Goal: Communication & Community: Share content

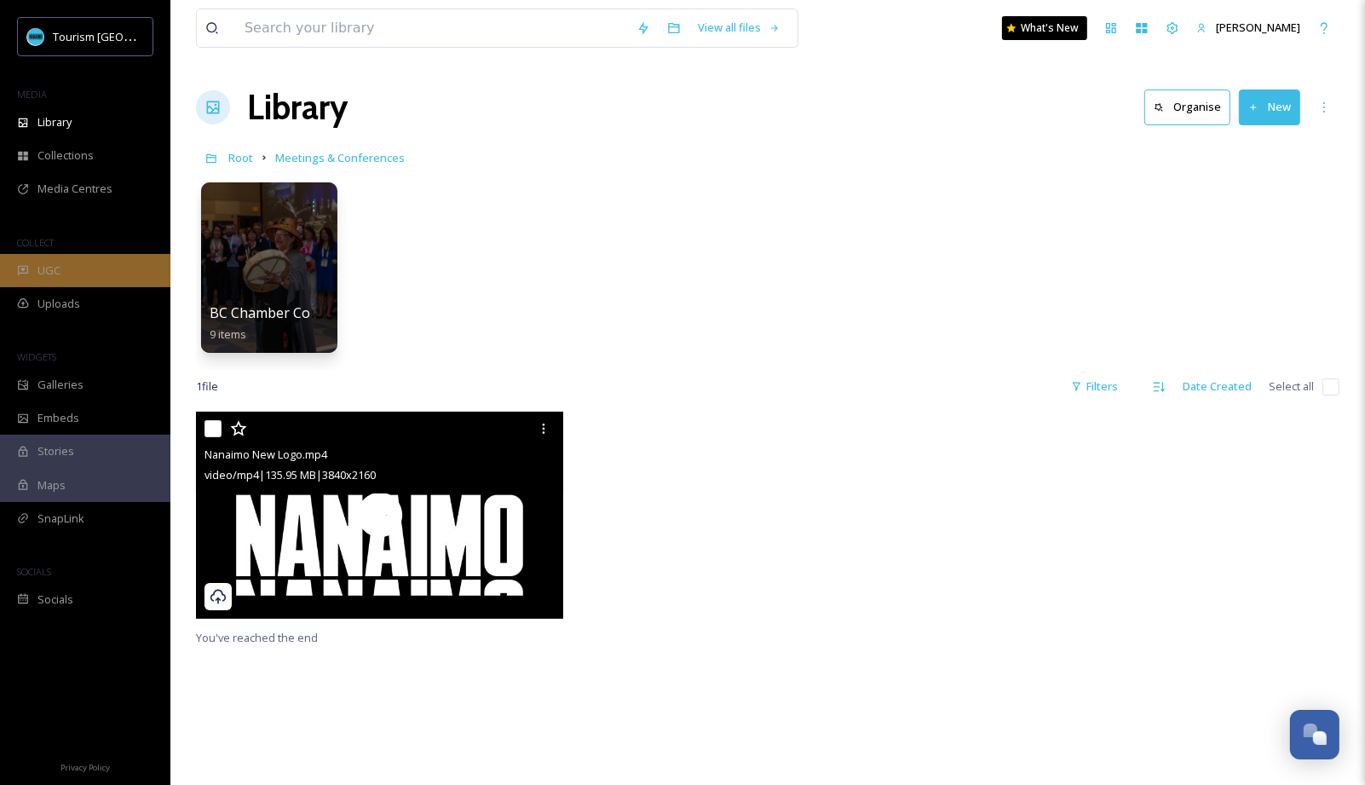
click at [49, 283] on div "UGC" at bounding box center [85, 270] width 170 height 33
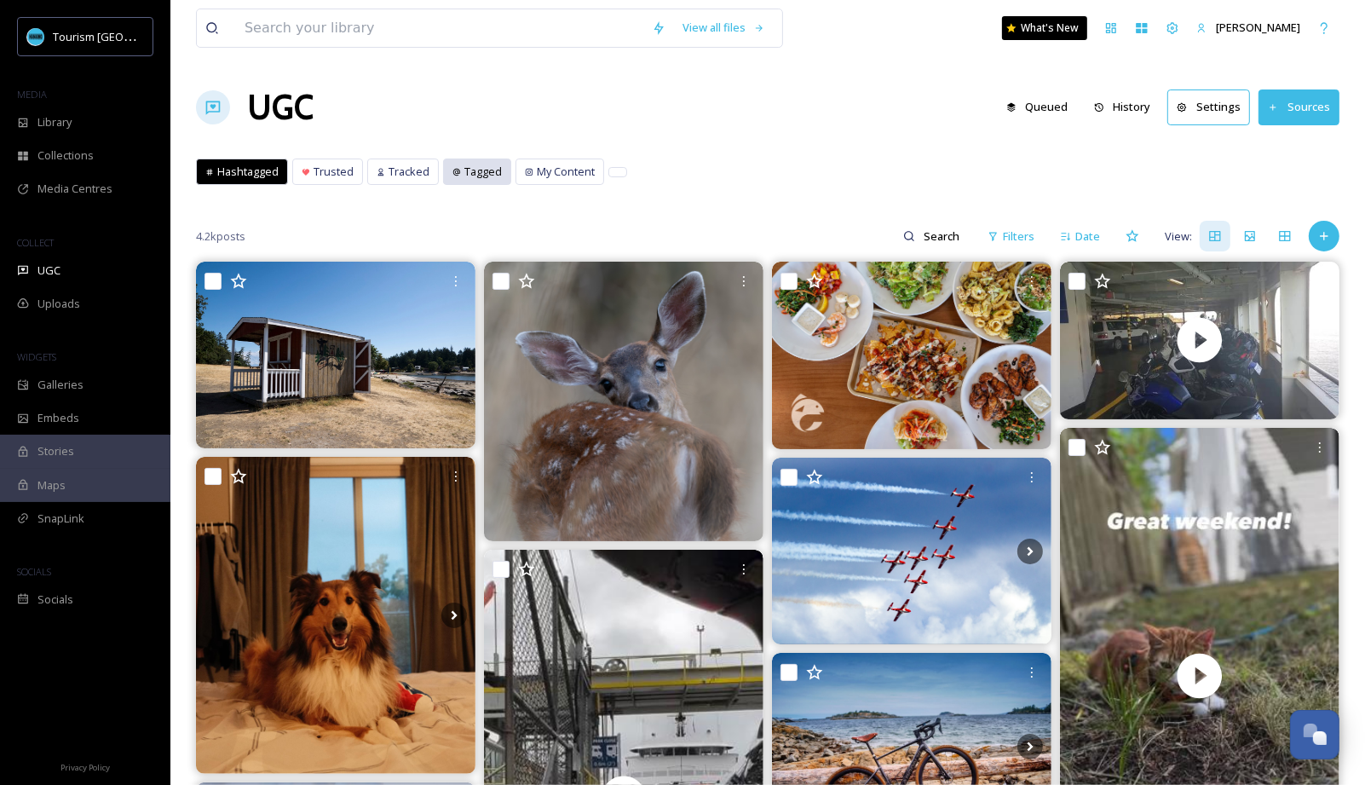
click at [464, 165] on span "Tagged" at bounding box center [482, 172] width 37 height 16
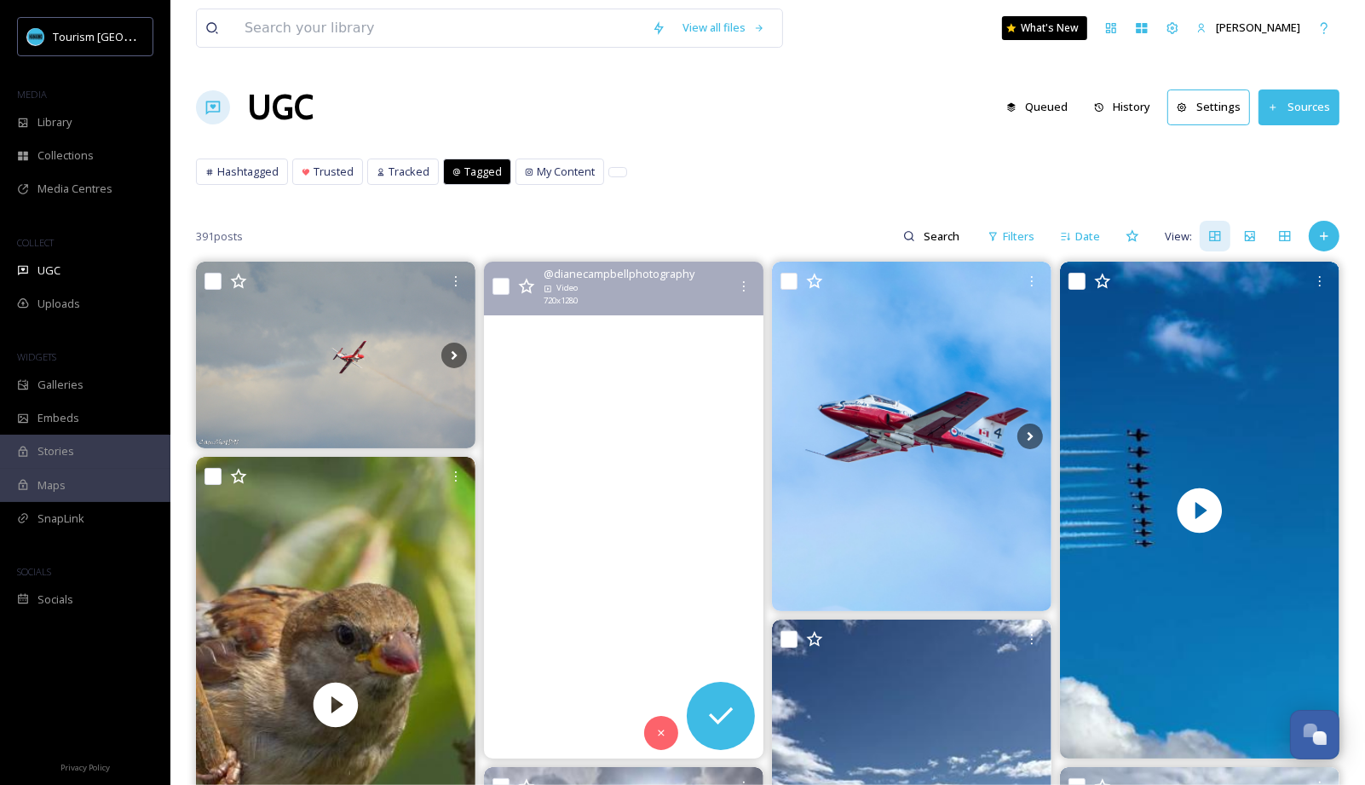
click at [630, 504] on video "vancouver island therapy ✨" at bounding box center [624, 510] width 280 height 497
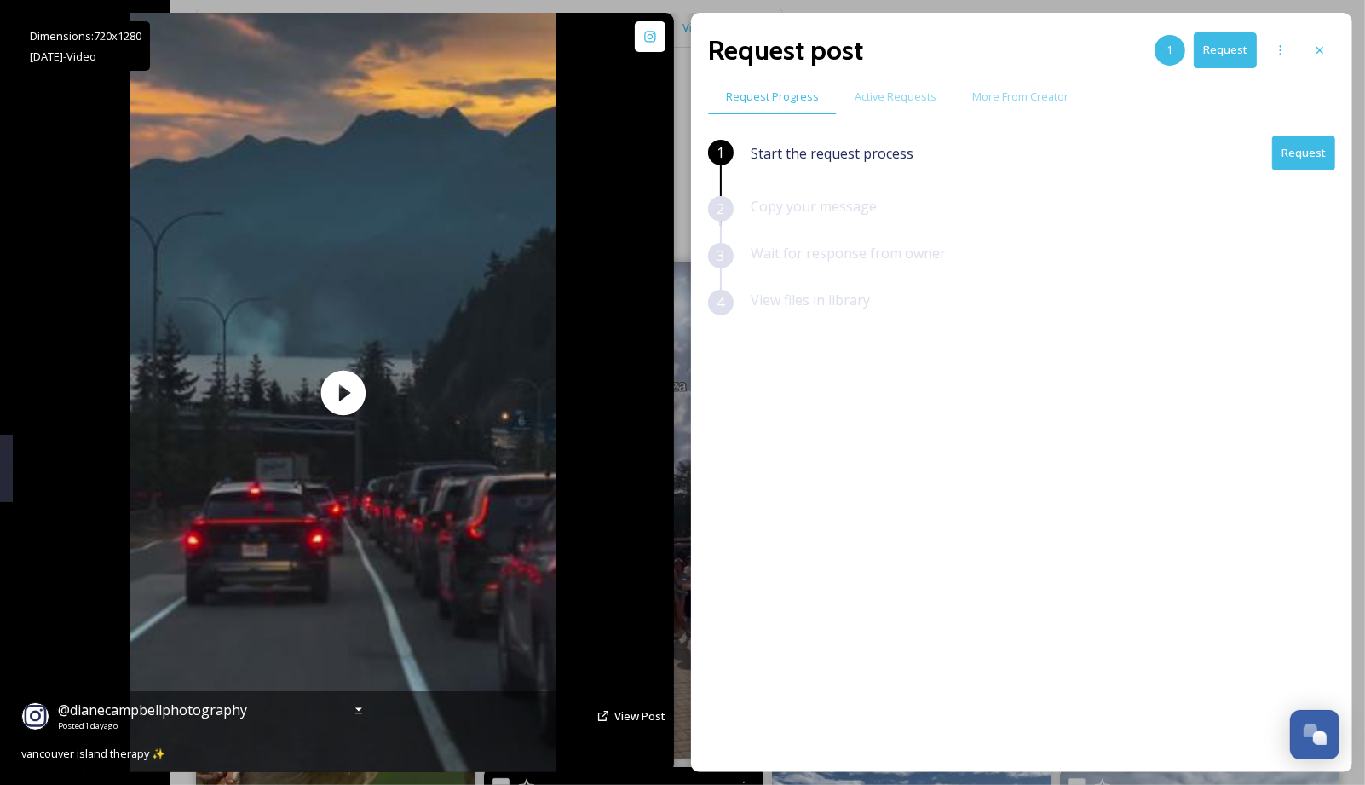
click at [628, 724] on div "@ dianecampbellphotography Posted [DATE] View Post" at bounding box center [343, 716] width 644 height 32
click at [624, 708] on span "View Post" at bounding box center [639, 715] width 51 height 15
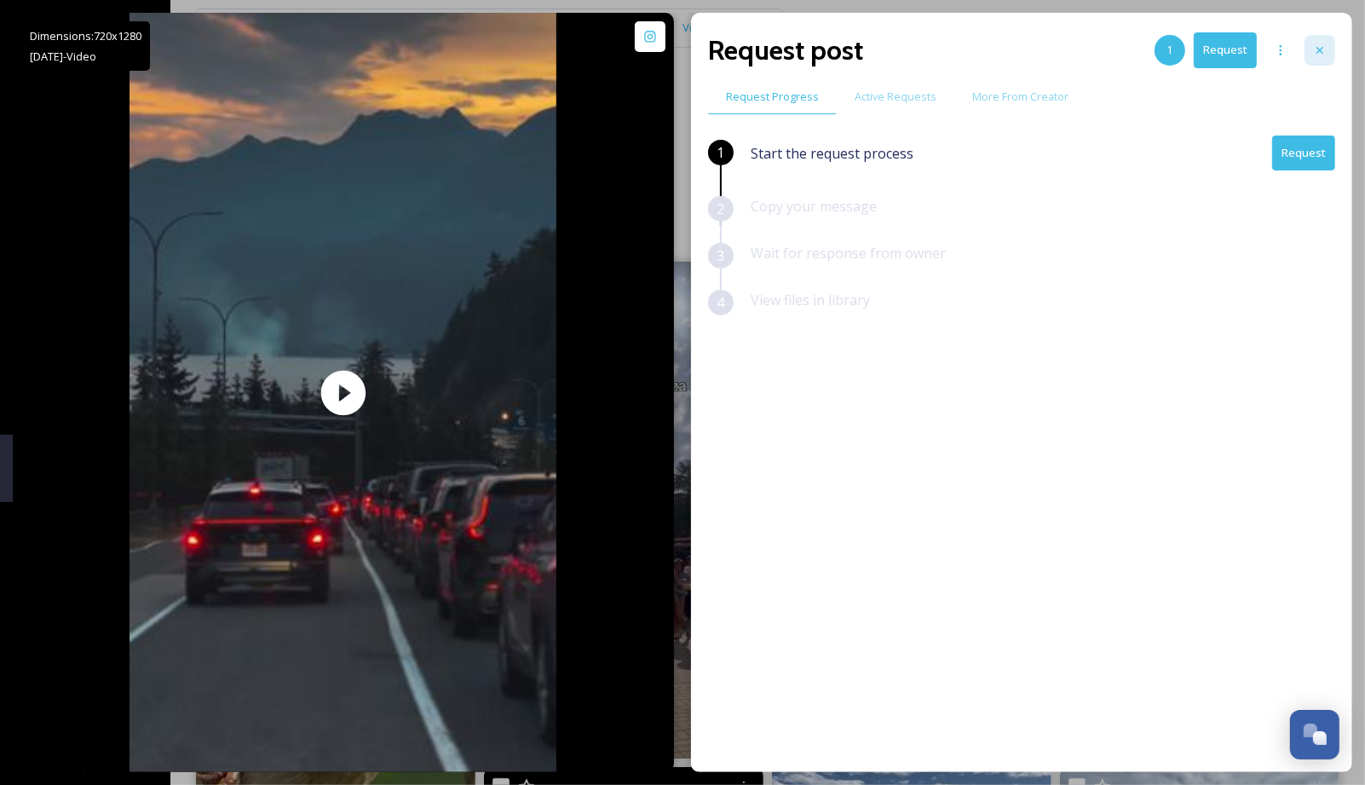
click at [1315, 46] on icon at bounding box center [1320, 50] width 14 height 14
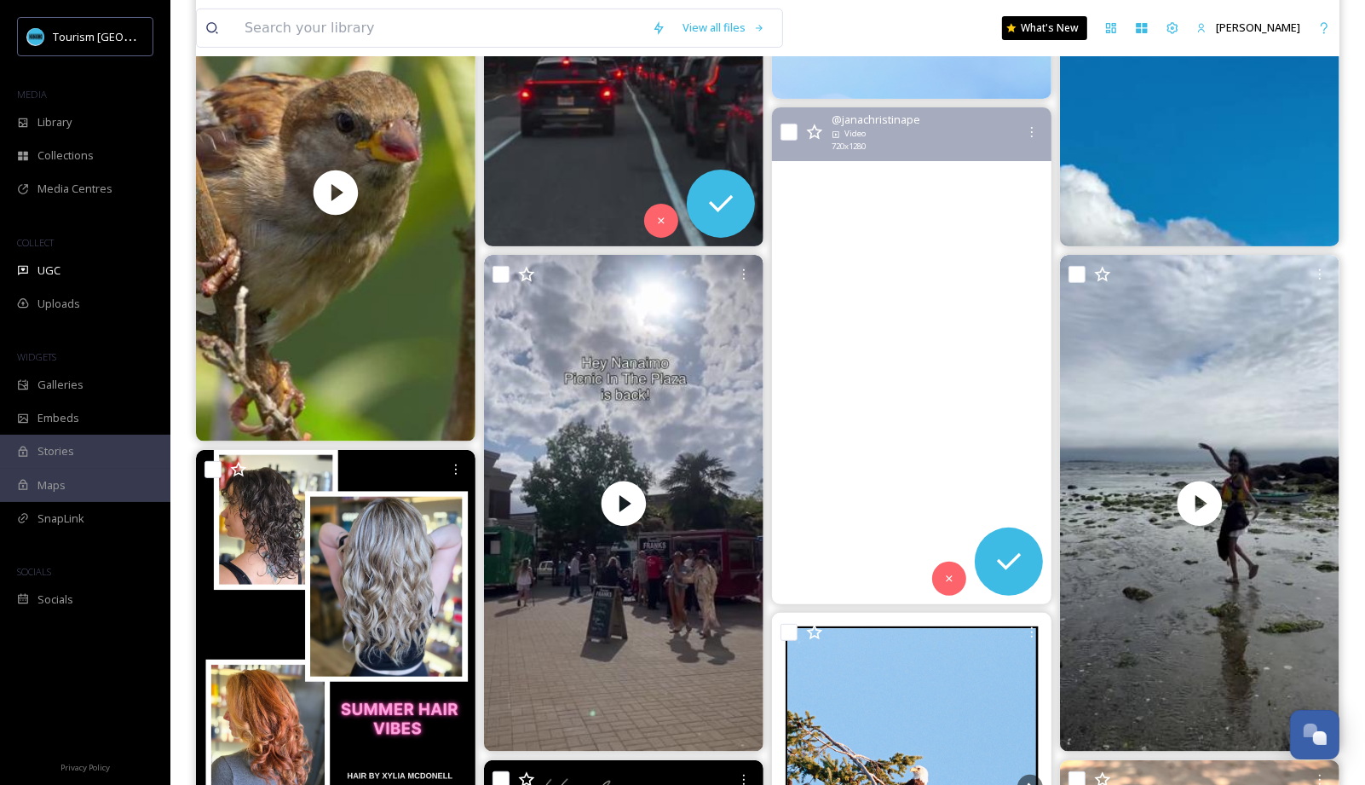
scroll to position [511, 0]
click at [917, 350] on video "The emotional rollercoaster you'll go through in the first few days of arriving…" at bounding box center [912, 356] width 280 height 497
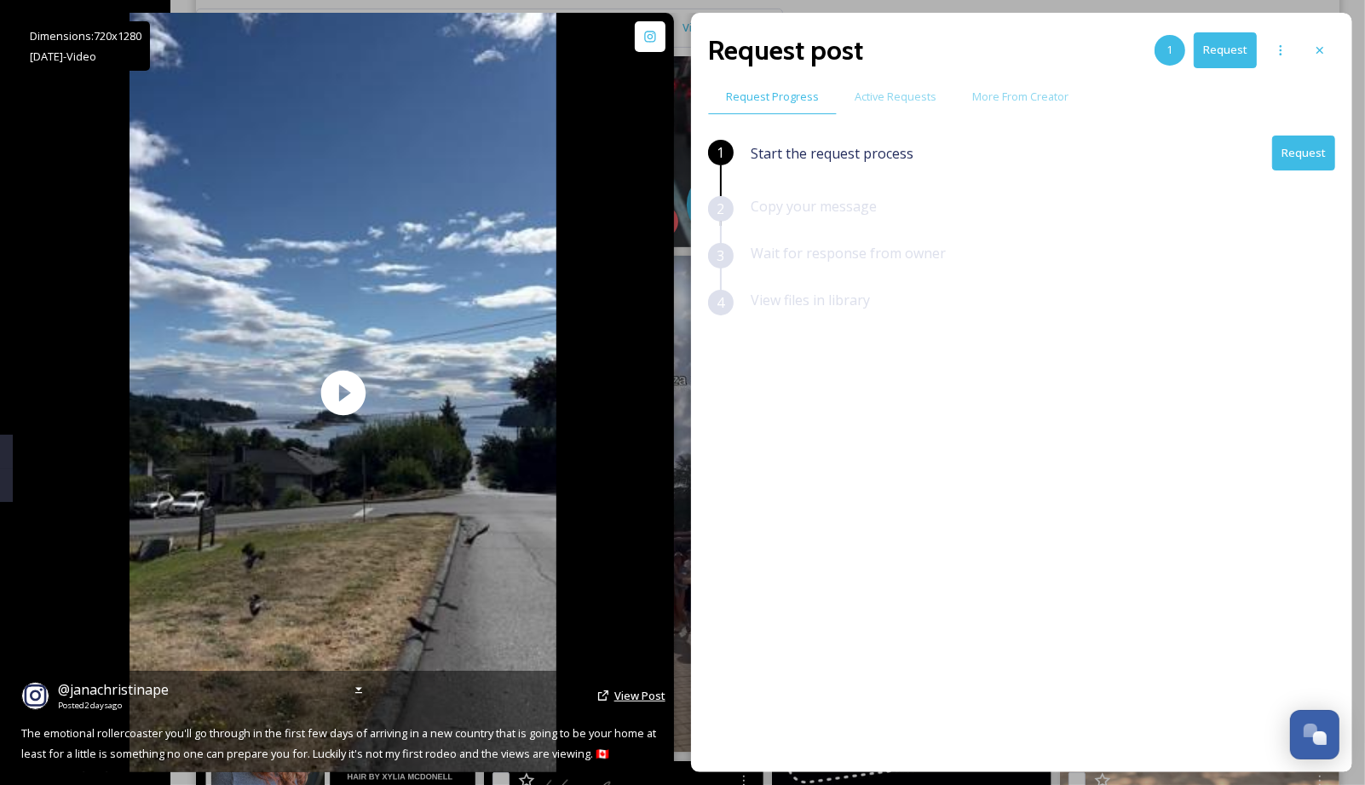
click at [626, 696] on span "View Post" at bounding box center [639, 695] width 51 height 15
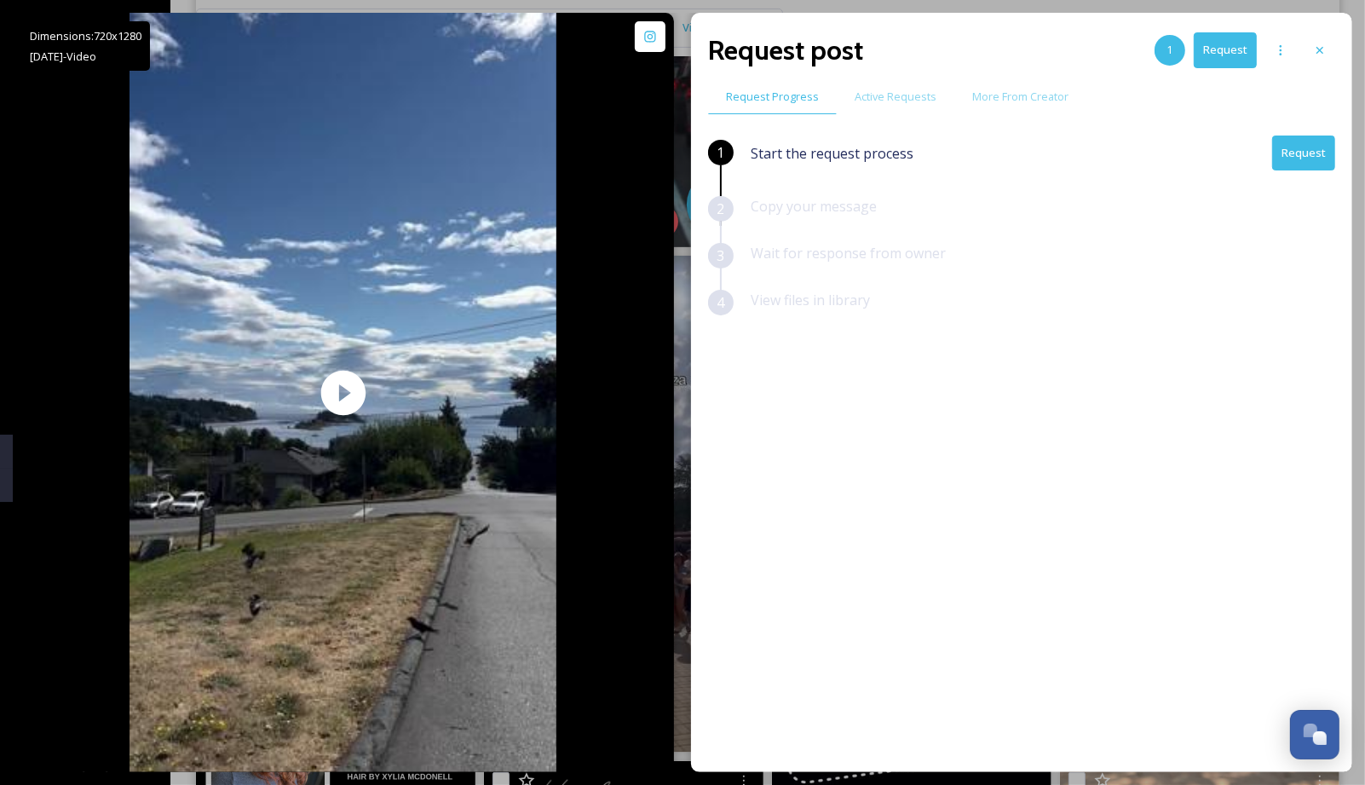
click at [1306, 167] on button "Request" at bounding box center [1303, 152] width 63 height 35
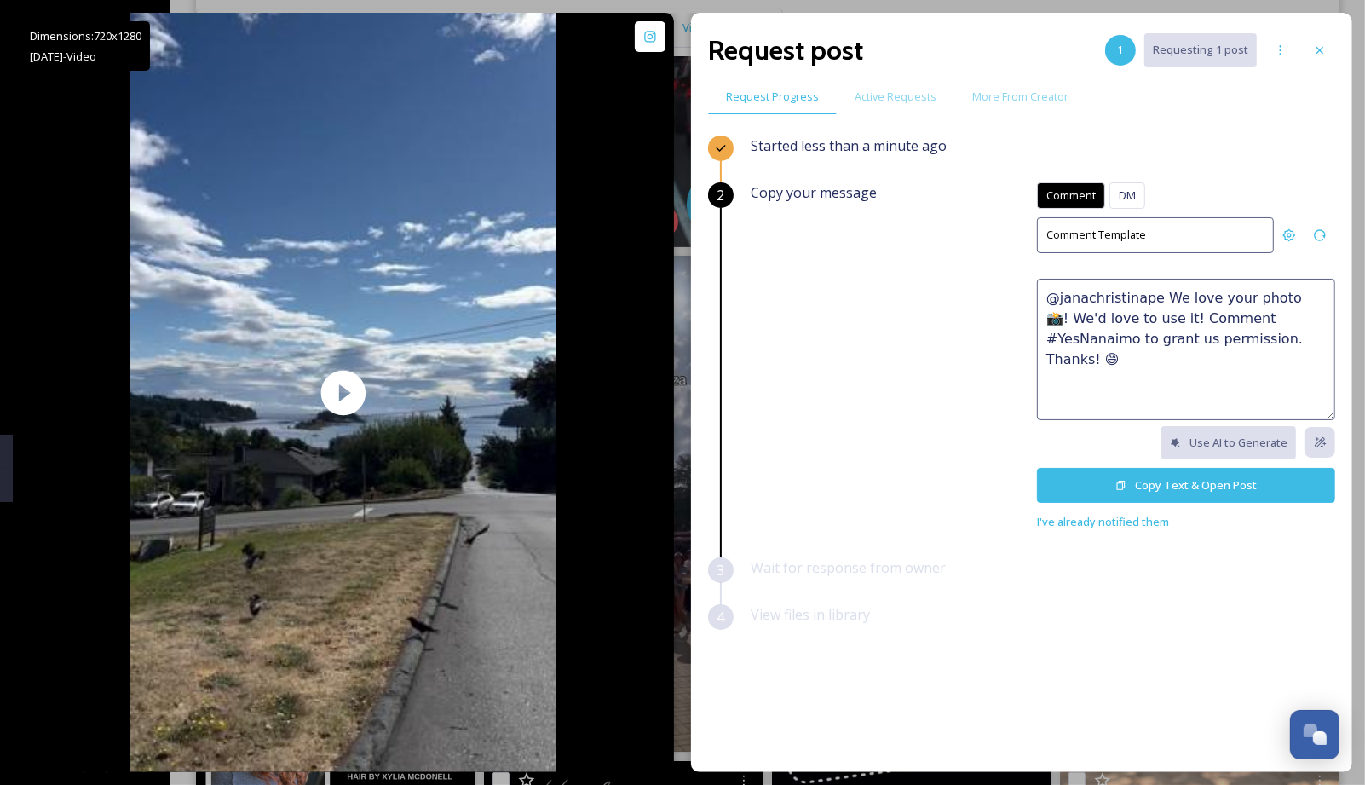
click at [1098, 352] on textarea "@janachristinape We love your photo 📸! We'd love to use it! Comment #YesNanaimo…" at bounding box center [1186, 349] width 298 height 141
drag, startPoint x: 1098, startPoint y: 352, endPoint x: 1100, endPoint y: 337, distance: 15.4
click at [1098, 350] on textarea "@janachristinape We love your photo 📸! We'd love to use it! Comment #YesNanaimo…" at bounding box center [1186, 349] width 298 height 141
click at [1108, 304] on textarea "@janachristinape We love your photo 📸! We'd love to use it! Comment #YesNanaimo…" at bounding box center [1186, 349] width 298 height 141
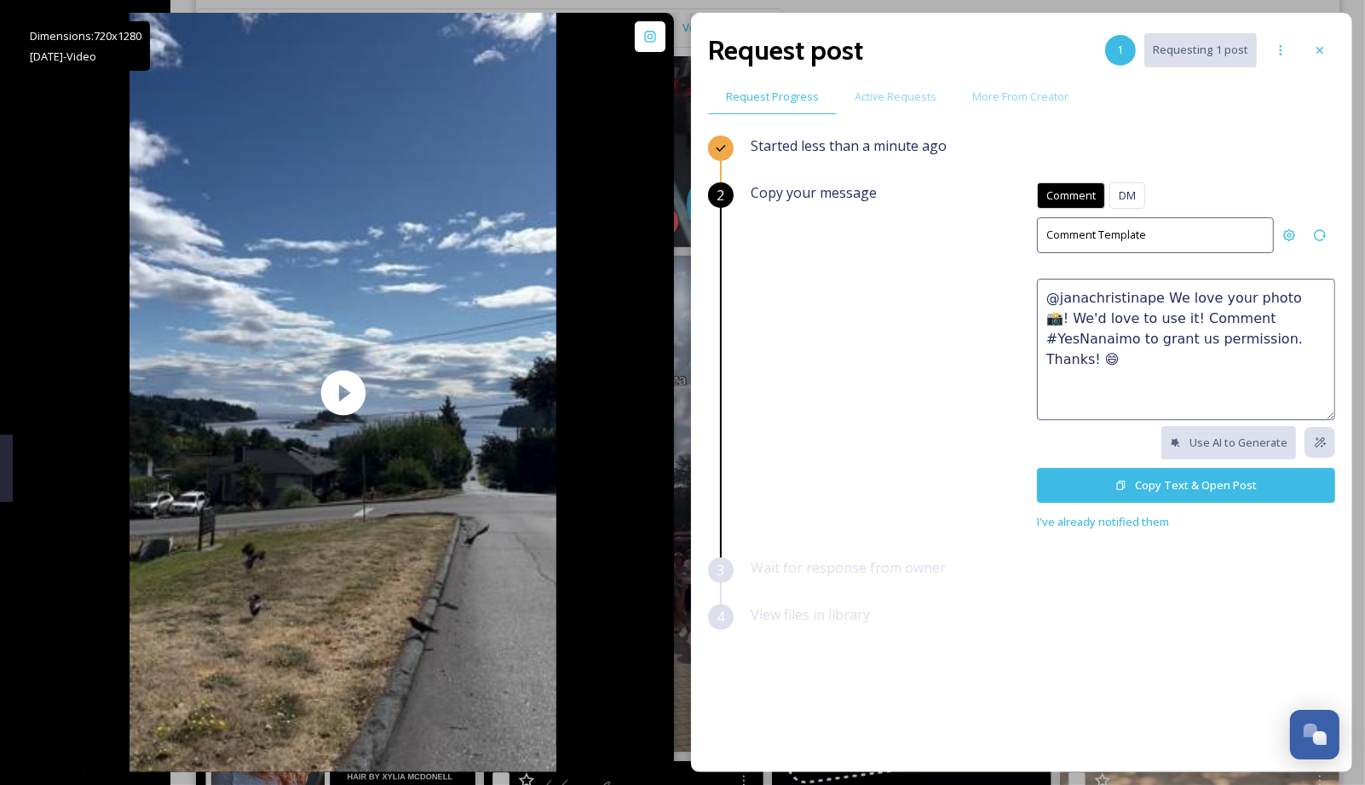
click at [1108, 304] on textarea "@janachristinape We love your photo 📸! We'd love to use it! Comment #YesNanaimo…" at bounding box center [1186, 349] width 298 height 141
paste textarea "🤩 This would make a great feature on our social channels or website. Please rep…"
click at [1046, 294] on textarea "🤩 This would make a great feature on our social channels or website. Please rep…" at bounding box center [1186, 349] width 298 height 141
click at [1224, 336] on textarea "Welcome to Nanaimo! 🤩 This would make a great feature on our social channels or…" at bounding box center [1186, 349] width 298 height 141
click at [1250, 338] on textarea "Welcome to Nanaimo! 🤩 This would make a great feature on our social channels or…" at bounding box center [1186, 349] width 298 height 141
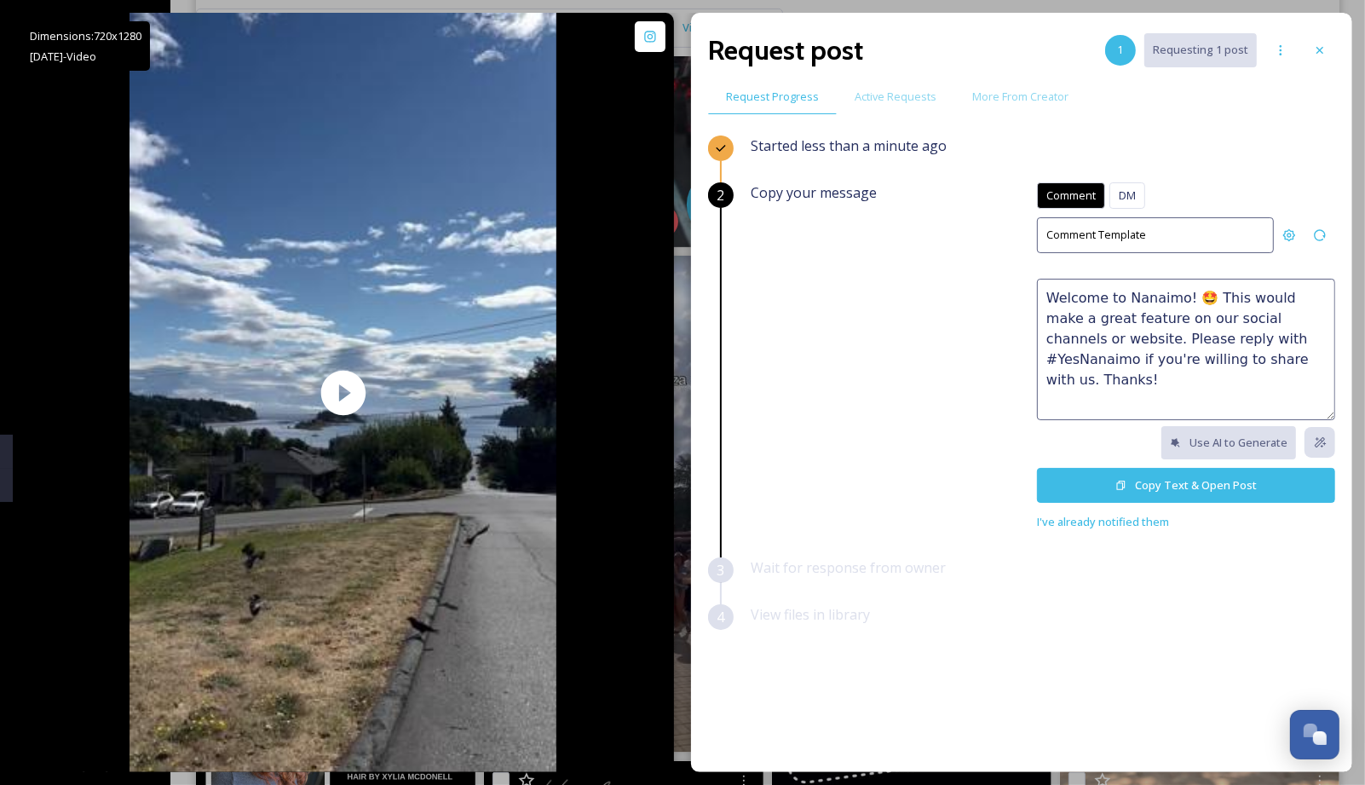
click at [1309, 349] on textarea "Welcome to Nanaimo! 🤩 This would make a great feature on our social channels or…" at bounding box center [1186, 349] width 298 height 141
drag, startPoint x: 1291, startPoint y: 359, endPoint x: 1391, endPoint y: 362, distance: 99.8
paste textarea "🙂"
type textarea "Welcome to Nanaimo! 🤩 This would make a great feature on our social channels or…"
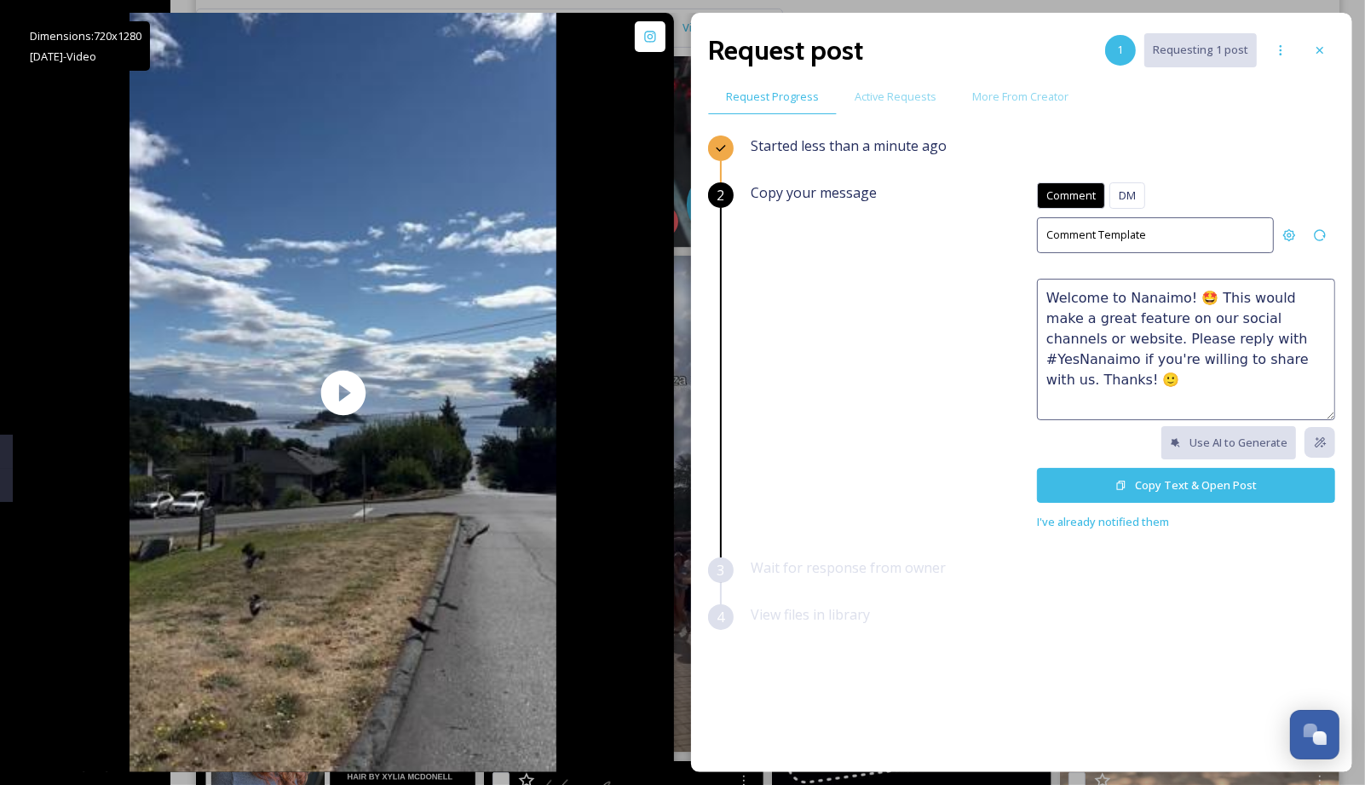
click at [1173, 477] on button "Copy Text & Open Post" at bounding box center [1186, 485] width 298 height 35
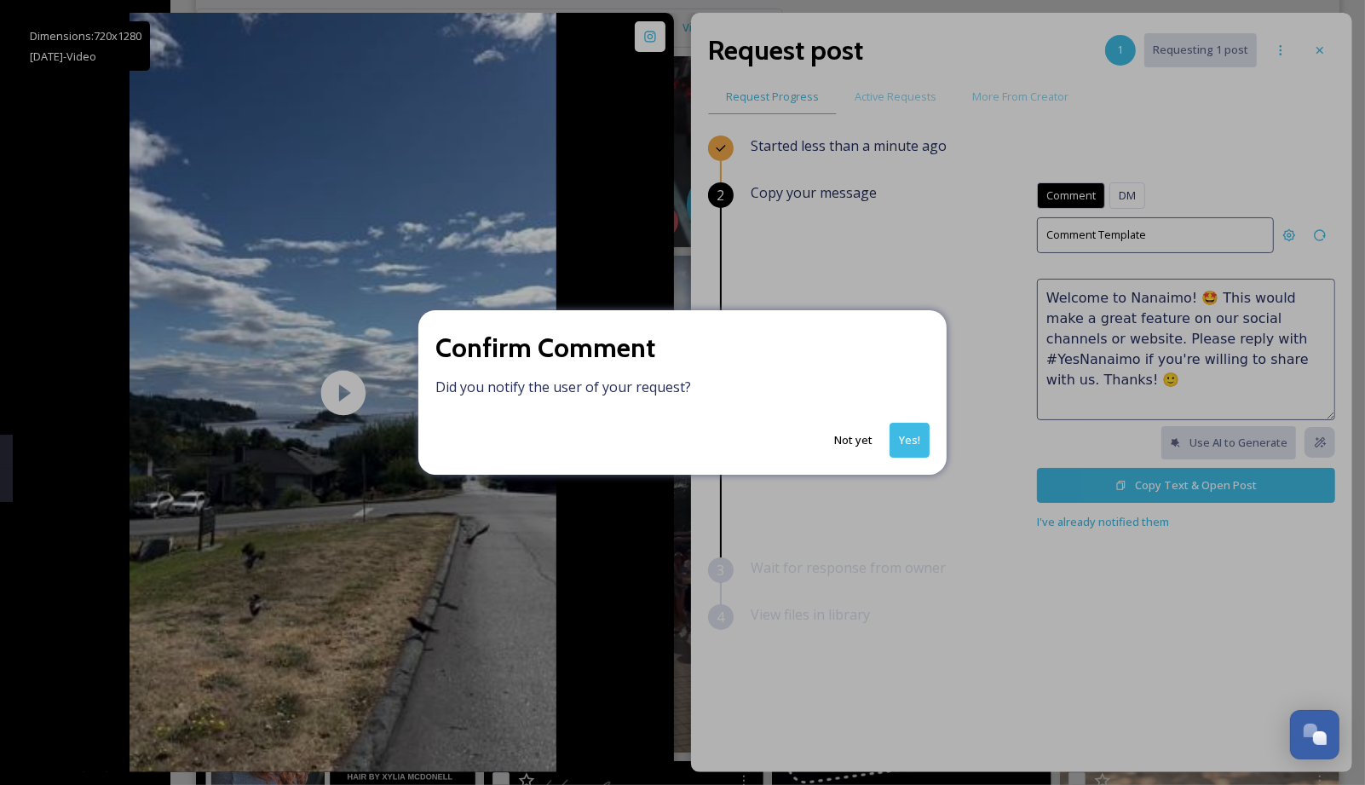
click at [924, 441] on button "Yes!" at bounding box center [910, 440] width 40 height 35
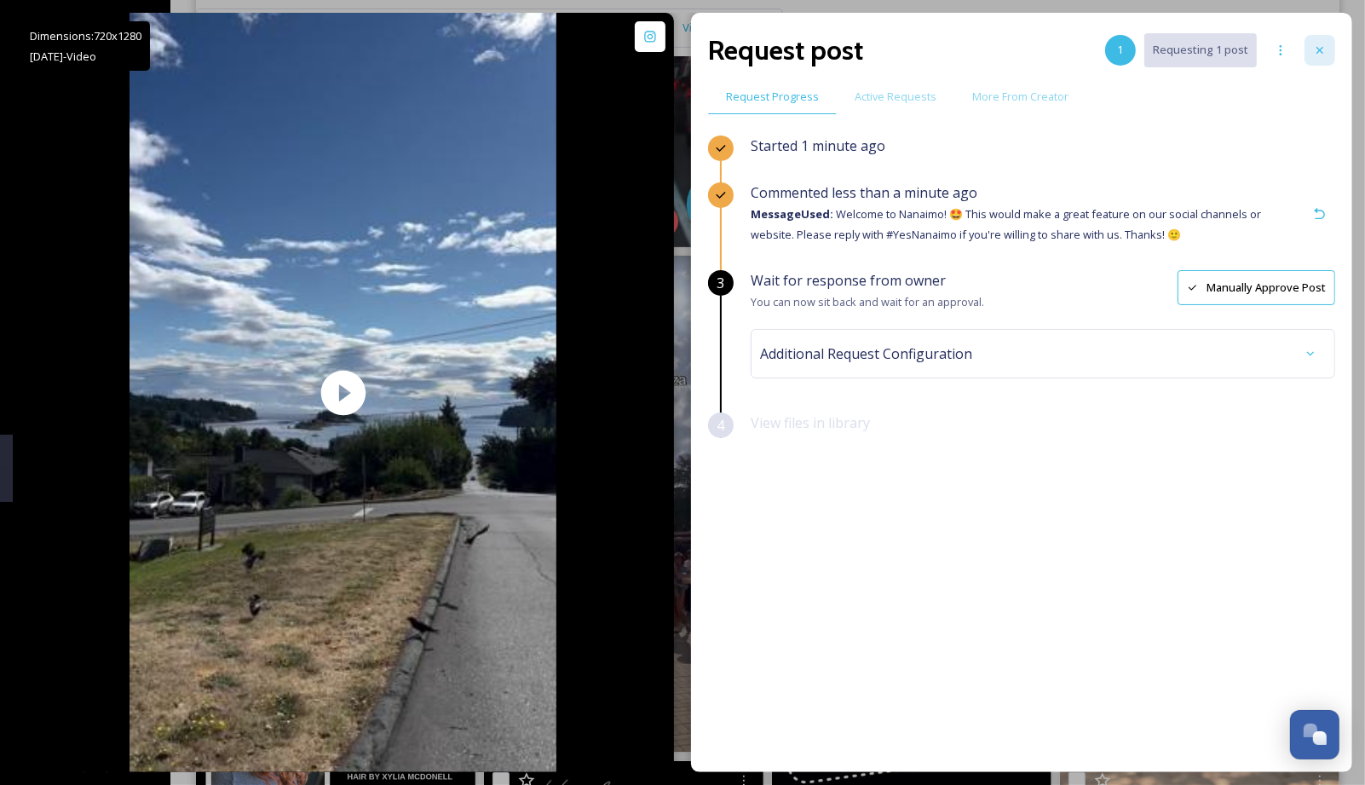
click at [1321, 51] on icon at bounding box center [1320, 50] width 7 height 7
